Goal: Task Accomplishment & Management: Manage account settings

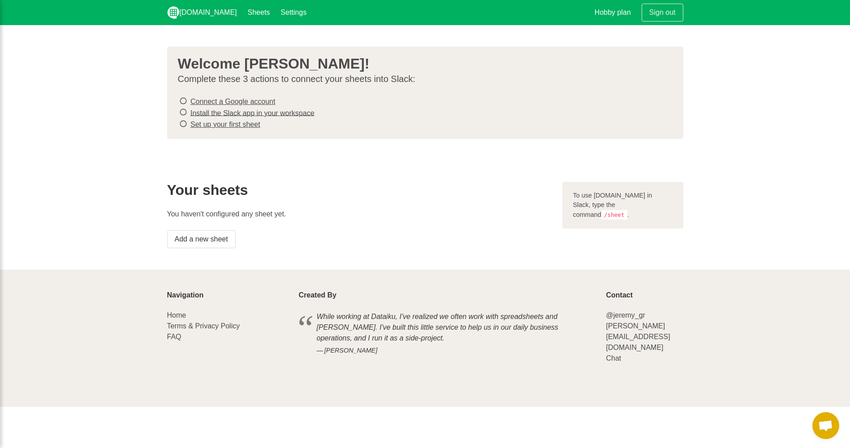
click at [184, 101] on icon at bounding box center [183, 101] width 8 height 12
click at [183, 99] on icon at bounding box center [183, 101] width 8 height 12
click at [275, 12] on link "Settings" at bounding box center [293, 12] width 37 height 25
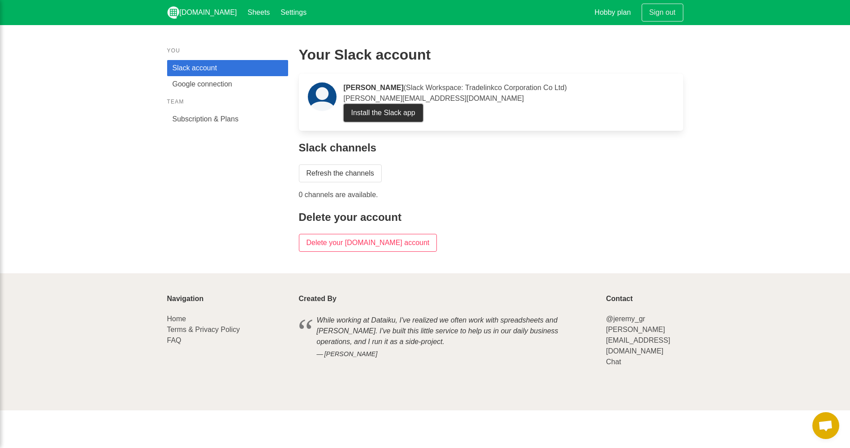
click at [399, 108] on link "Install the Slack app" at bounding box center [382, 113] width 79 height 18
